Goal: Communication & Community: Answer question/provide support

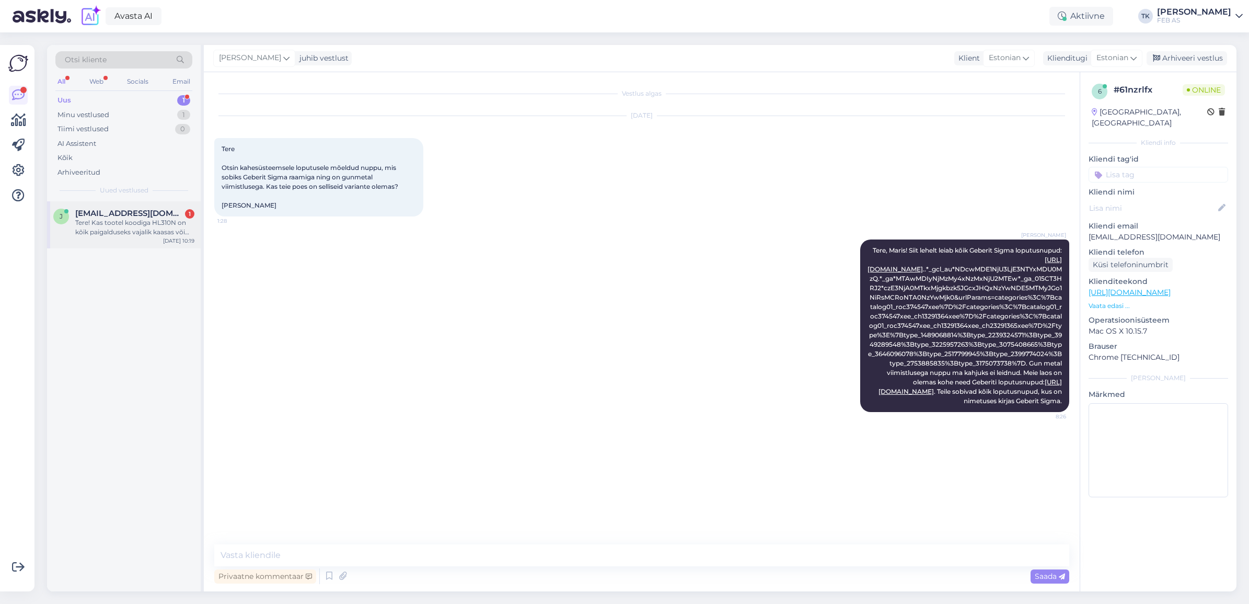
click at [106, 229] on div "Tere! Kas tootel koodiga HL310N on kõik paigalduseks vajalik kaasas või peab mi…" at bounding box center [134, 227] width 119 height 19
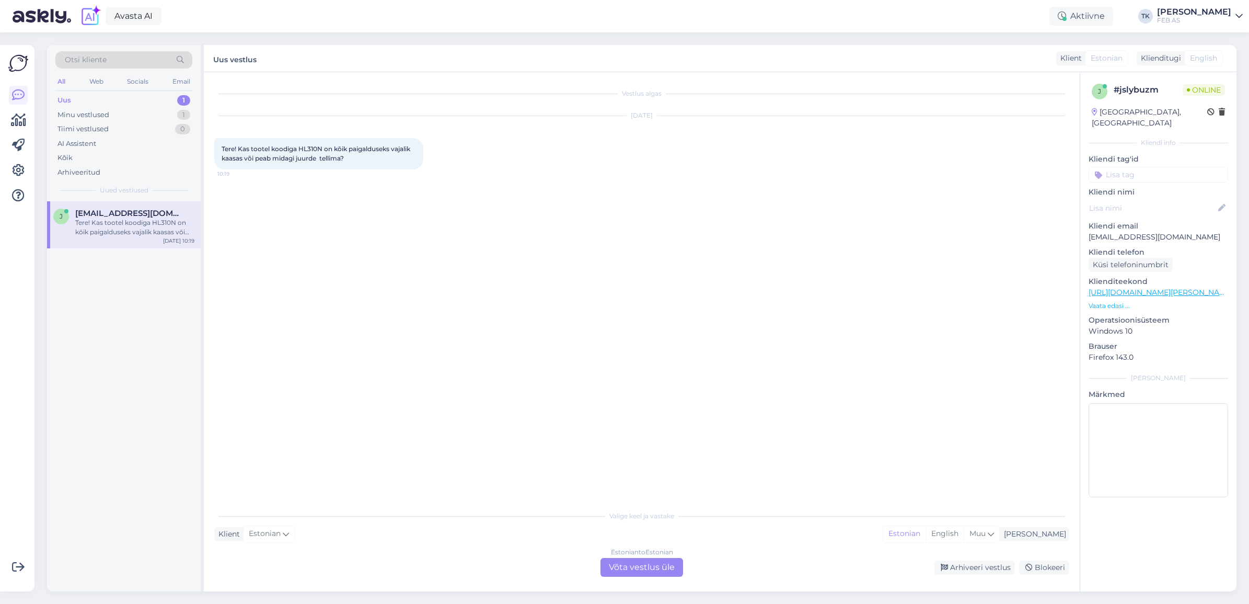
click at [632, 568] on div "Estonian to Estonian Võta vestlus üle" at bounding box center [641, 567] width 83 height 19
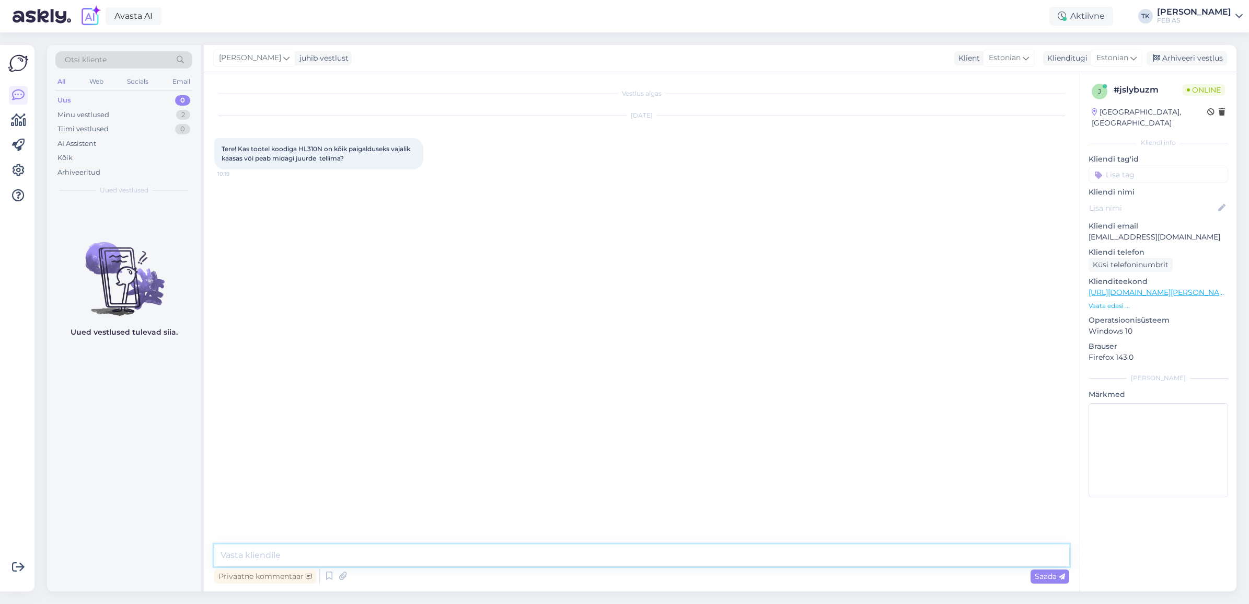
click at [513, 554] on textarea at bounding box center [641, 555] width 855 height 22
type textarea "Tere!"
click at [287, 557] on textarea at bounding box center [641, 555] width 855 height 22
type textarea "Kohe vaatan üle"
click at [314, 145] on span "Tere! Kas tootel koodiga HL310N on kõik paigalduseks vajalik kaasas või peab mi…" at bounding box center [317, 153] width 190 height 17
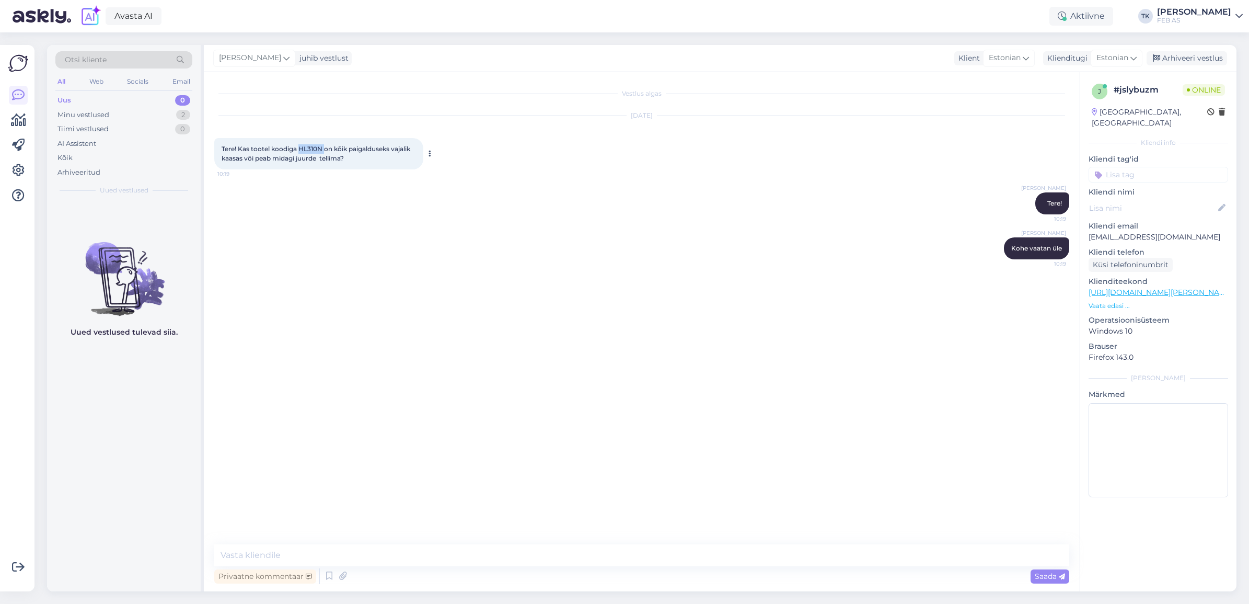
click at [314, 145] on span "Tere! Kas tootel koodiga HL310N on kõik paigalduseks vajalik kaasas või peab mi…" at bounding box center [317, 153] width 190 height 17
copy span "HL310N"
click at [594, 267] on div "Triinu [PERSON_NAME] Kohe vaatan üle 10:19" at bounding box center [641, 248] width 855 height 45
click at [572, 544] on textarea at bounding box center [641, 555] width 855 height 22
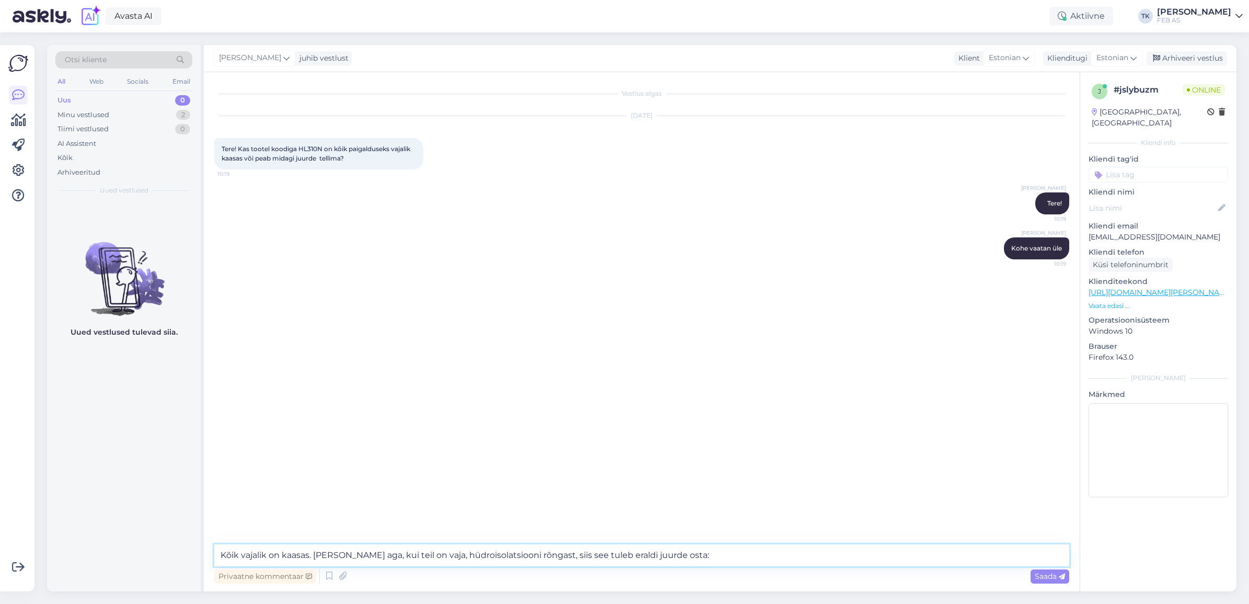
click at [727, 559] on textarea "Kõik vajalik on kaasas. [PERSON_NAME] aga, kui teil on vaja, hüdroisolatsiooni …" at bounding box center [641, 555] width 855 height 22
paste textarea "[URL][DOMAIN_NAME]"
drag, startPoint x: 383, startPoint y: 553, endPoint x: 395, endPoint y: 581, distance: 30.4
click at [383, 554] on textarea "Kõik vajalik on kaasas. [PERSON_NAME] aga, kui teil on vaja, hüdroisolatsiooni …" at bounding box center [641, 555] width 855 height 22
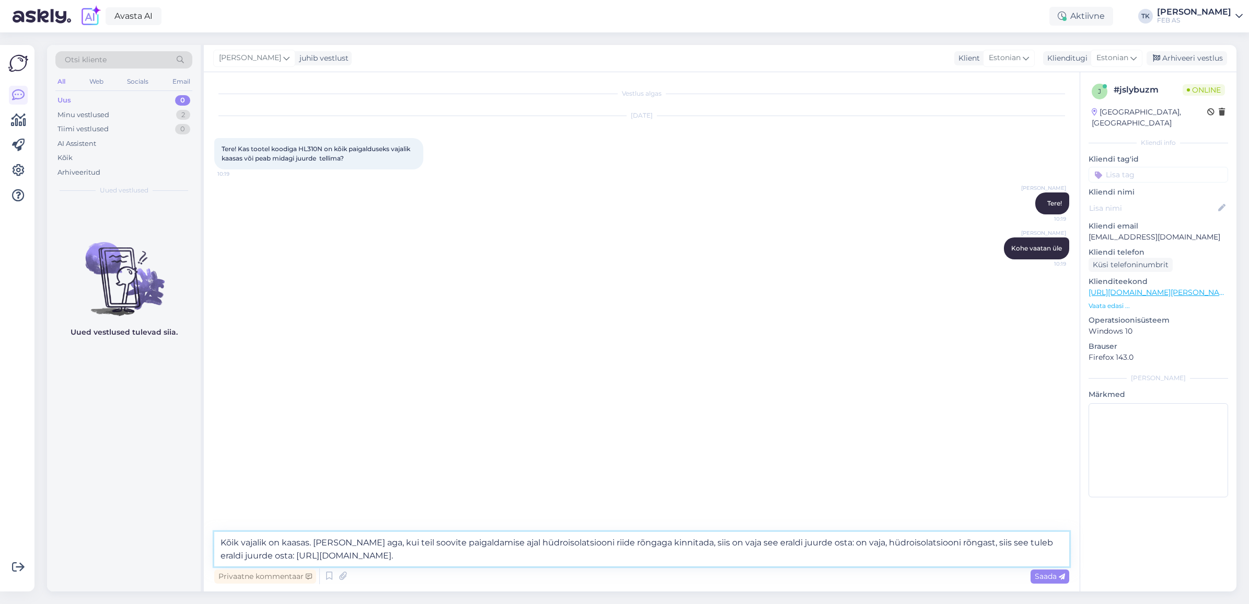
drag, startPoint x: 239, startPoint y: 558, endPoint x: 805, endPoint y: 544, distance: 566.1
click at [805, 544] on textarea "Kõik vajalik on kaasas. [PERSON_NAME] aga, kui teil soovite paigaldamise ajal h…" at bounding box center [641, 548] width 855 height 34
click at [772, 552] on textarea "Kõik vajalik on kaasas. [PERSON_NAME] aga, kui teil soovite paigaldamise ajal h…" at bounding box center [641, 548] width 855 height 34
click at [390, 558] on textarea "Kõik vajalik on kaasas. [PERSON_NAME] aga, kui teil soovite paigaldamise ajal h…" at bounding box center [641, 548] width 855 height 34
click at [377, 539] on textarea "Kõik vajalik on kaasas. [PERSON_NAME] aga, kui teil soovite paigaldamise ajal h…" at bounding box center [641, 548] width 855 height 34
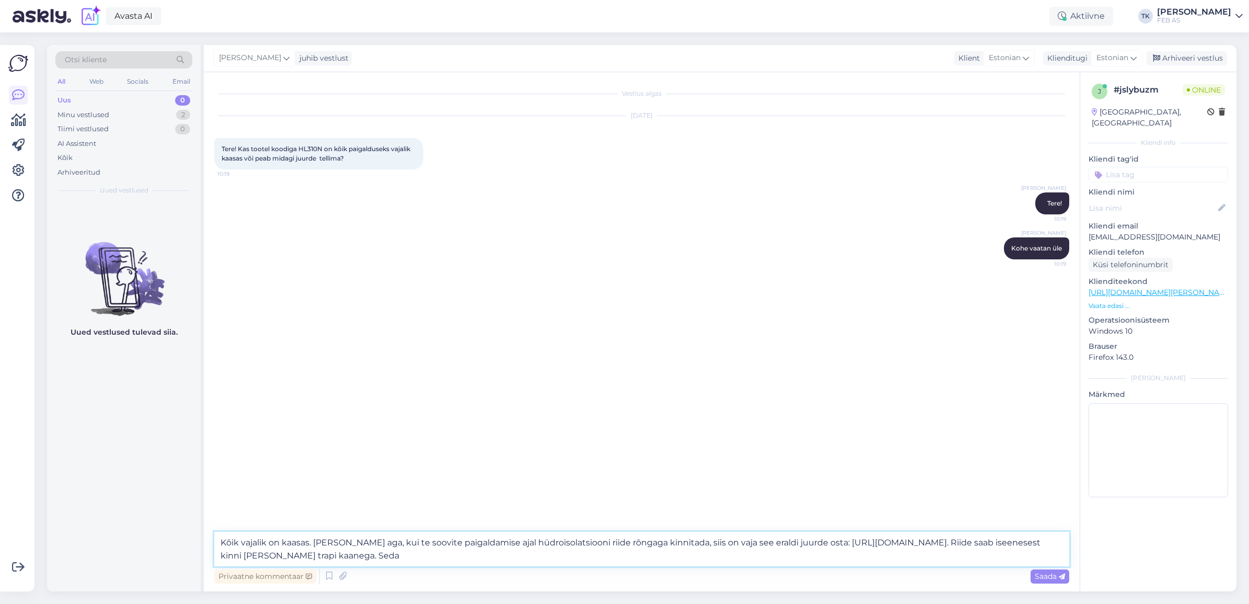
drag, startPoint x: 578, startPoint y: 552, endPoint x: 553, endPoint y: 557, distance: 25.4
click at [553, 557] on textarea "Kõik vajalik on kaasas. [PERSON_NAME] aga, kui te soovite paigaldamise ajal hüd…" at bounding box center [641, 548] width 855 height 34
click at [412, 558] on textarea "Kõik vajalik on kaasas. [PERSON_NAME] aga, kui te soovite paigaldamise ajal hüd…" at bounding box center [641, 548] width 855 height 34
type textarea "Kõik vajalik on kaasas. [PERSON_NAME] aga, kui te soovite paigaldamise ajal hüd…"
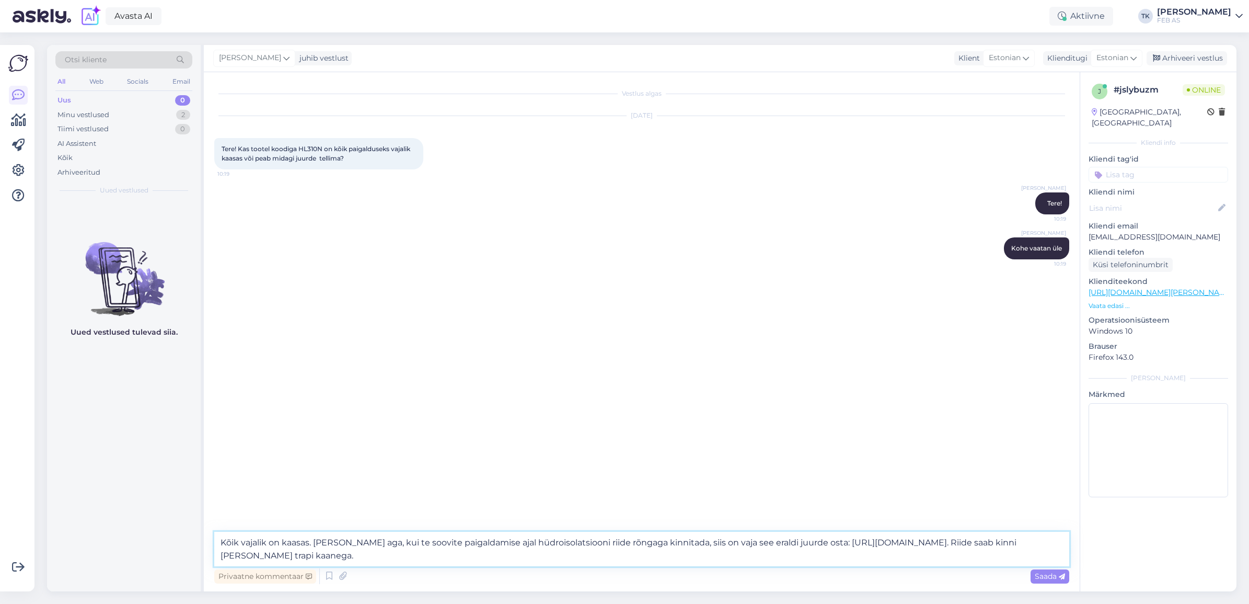
click at [581, 560] on textarea "Kõik vajalik on kaasas. [PERSON_NAME] aga, kui te soovite paigaldamise ajal hüd…" at bounding box center [641, 548] width 855 height 34
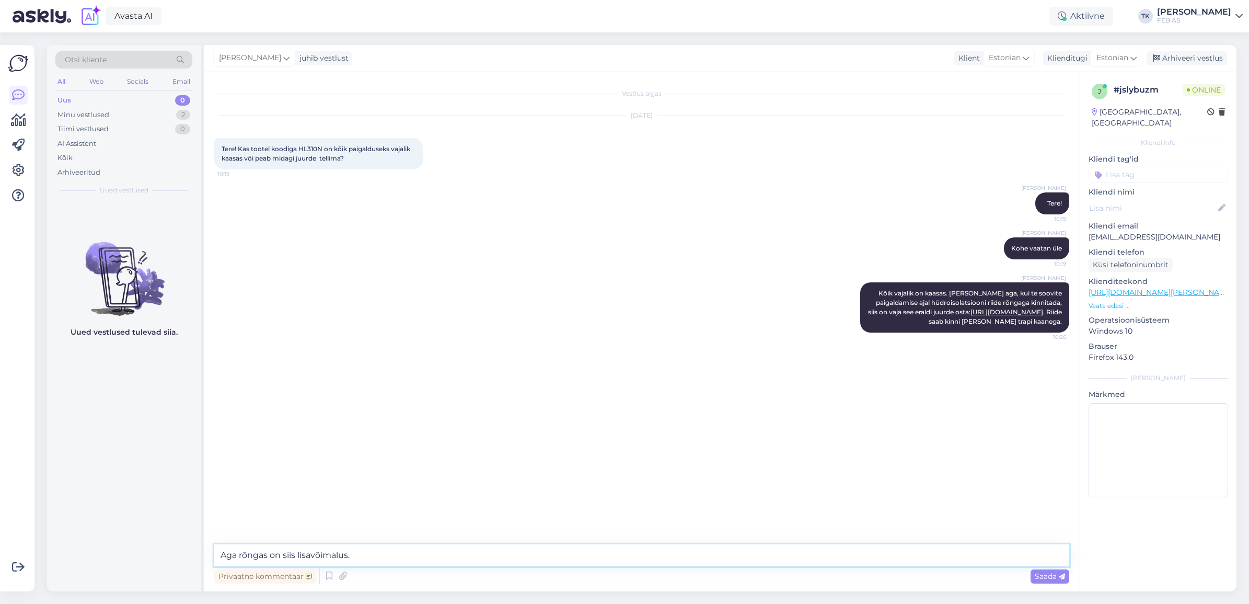
drag, startPoint x: 240, startPoint y: 552, endPoint x: 210, endPoint y: 555, distance: 30.5
click at [210, 555] on div "Vestlus algas [DATE] Tere! Kas tootel koodiga HL310N on kõik paigalduseks vajal…" at bounding box center [642, 331] width 876 height 519
type textarea "Rõngas on siis lisavõimalus."
click at [438, 554] on textarea "Rõngas on siis lisavõimalus." at bounding box center [641, 555] width 855 height 22
click at [641, 278] on div "Triinu [PERSON_NAME] Kõik vajalik on kaasas. [PERSON_NAME] aga, kui te soovite …" at bounding box center [641, 307] width 855 height 73
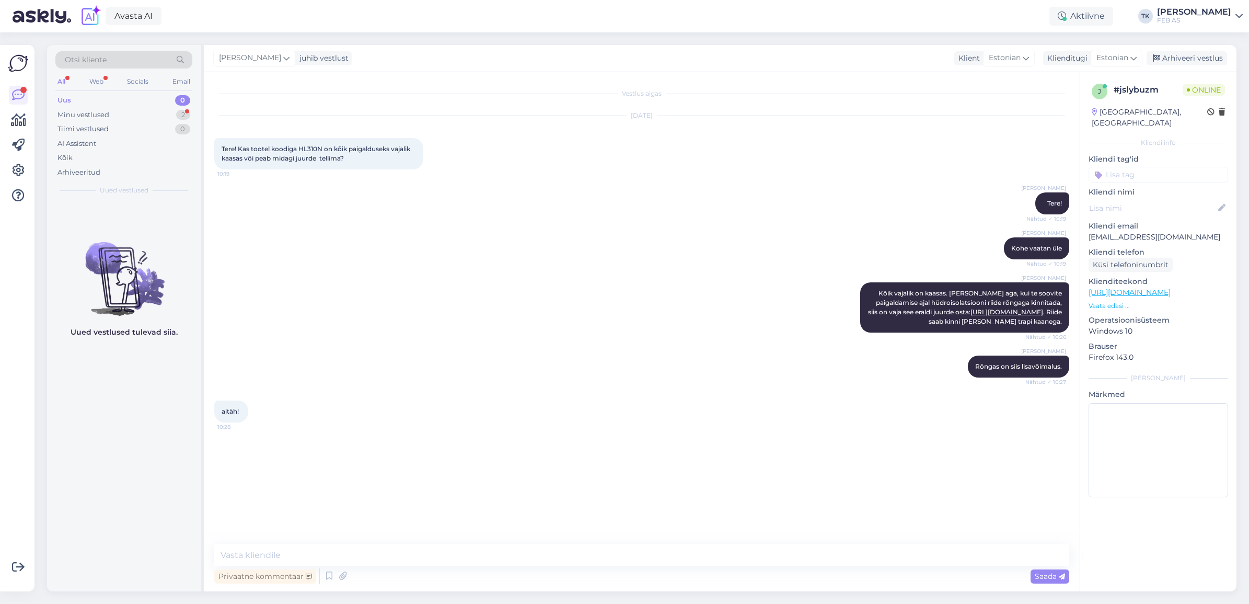
click at [409, 540] on div "Vestlus algas [DATE] Tere! Kas tootel koodiga HL310N on kõik paigalduseks vajal…" at bounding box center [642, 331] width 876 height 519
click at [404, 548] on textarea at bounding box center [641, 555] width 855 height 22
type textarea "Kas saame teid veel kuidagi aidata?"
click at [550, 342] on div "Triinu [PERSON_NAME] Kõik vajalik on kaasas. [PERSON_NAME] aga, kui te soovite …" at bounding box center [641, 307] width 855 height 73
click at [507, 555] on textarea at bounding box center [641, 555] width 855 height 22
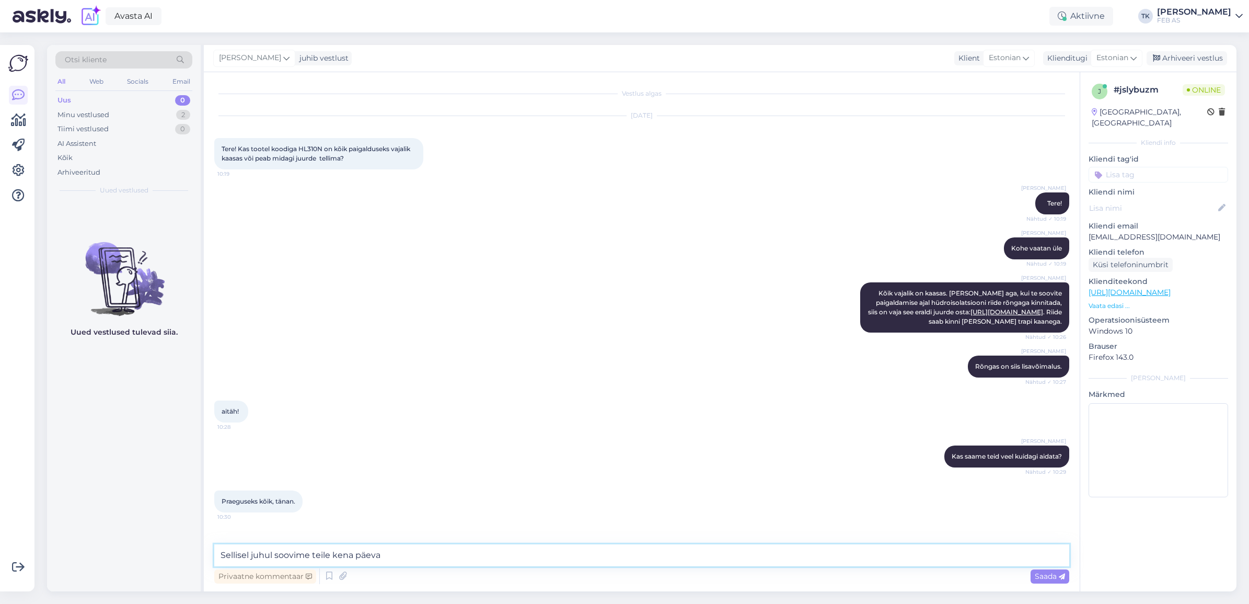
type textarea "Sellisel juhul soovime teile kena päeva!"
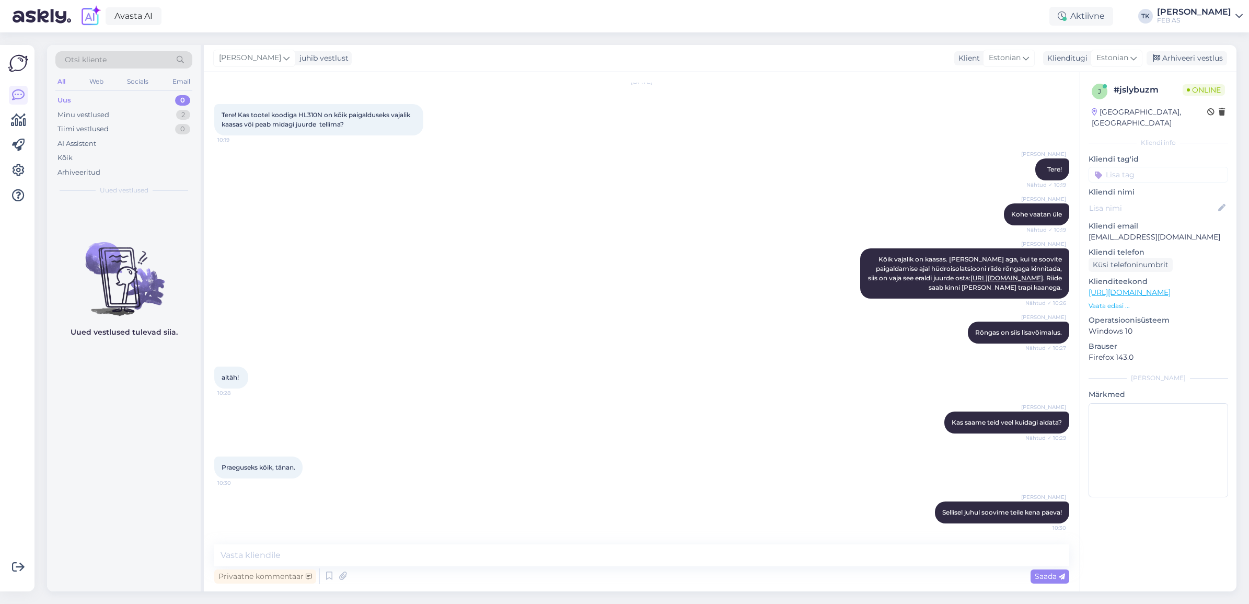
click at [544, 467] on div "Praeguseks kõik, tänan. 10:30" at bounding box center [641, 467] width 855 height 45
click at [539, 557] on textarea at bounding box center [641, 555] width 855 height 22
click at [275, 553] on textarea "Kui peaks tellima lisaküsimusi, siis võtke meiega uuesti ühendust." at bounding box center [641, 555] width 855 height 22
type textarea "Kui peaks tekkima lisaküsimusi, siis võtke meiega uuesti ühendust."
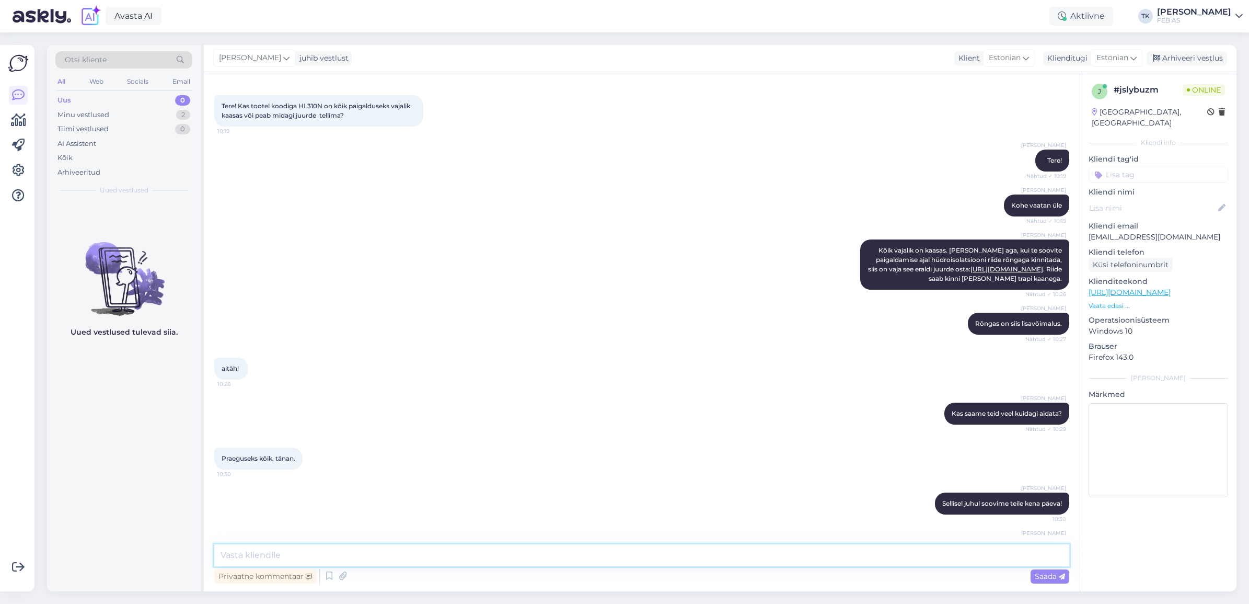
scroll to position [97, 0]
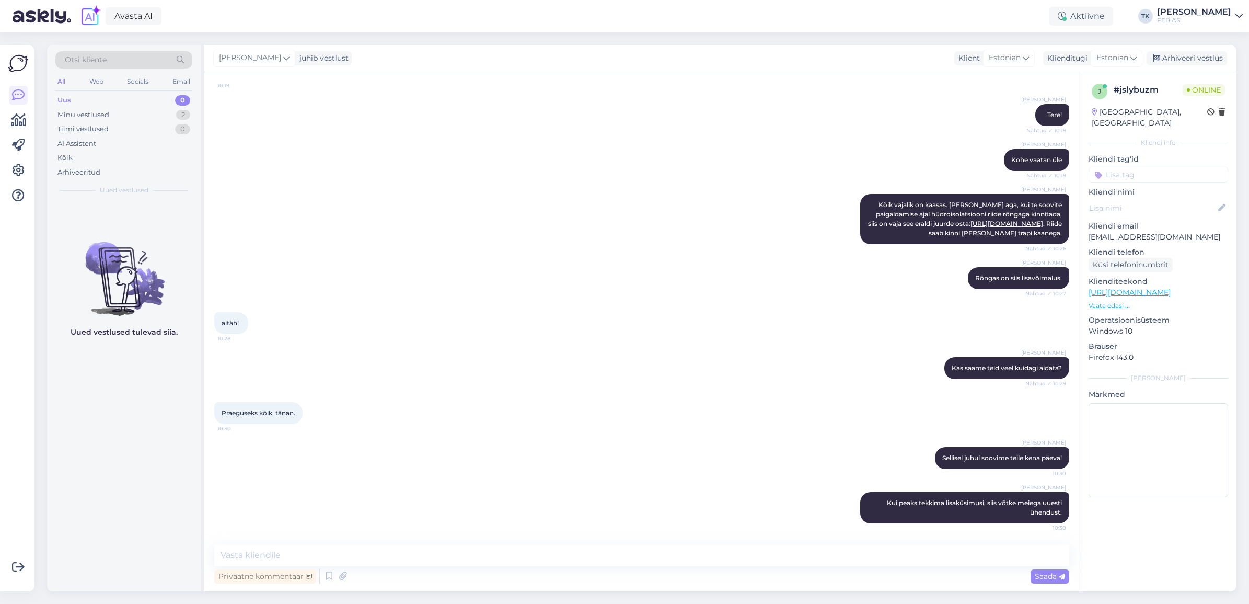
click at [610, 140] on div "Triinu [PERSON_NAME] Kohe vaatan üle Nähtud ✓ 10:19" at bounding box center [641, 159] width 855 height 45
